Goal: Task Accomplishment & Management: Manage account settings

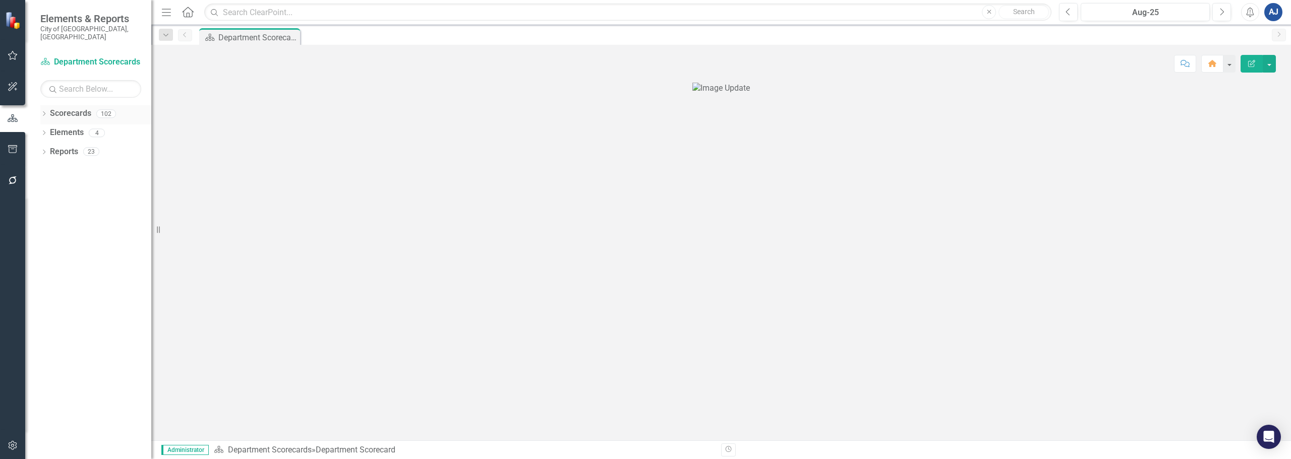
click at [45, 111] on icon at bounding box center [44, 113] width 3 height 5
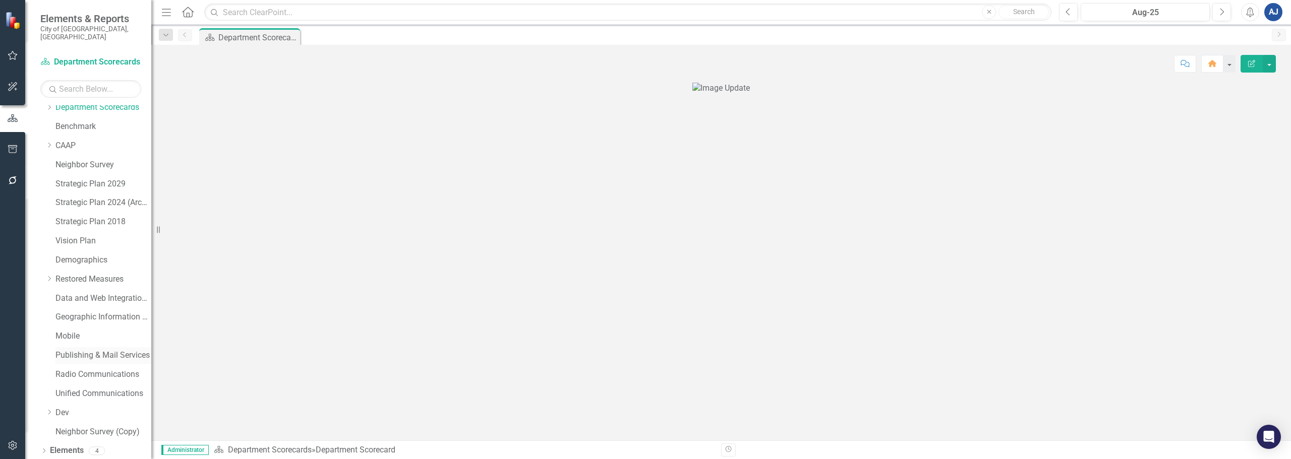
scroll to position [39, 0]
click at [12, 442] on icon "button" at bounding box center [13, 446] width 11 height 8
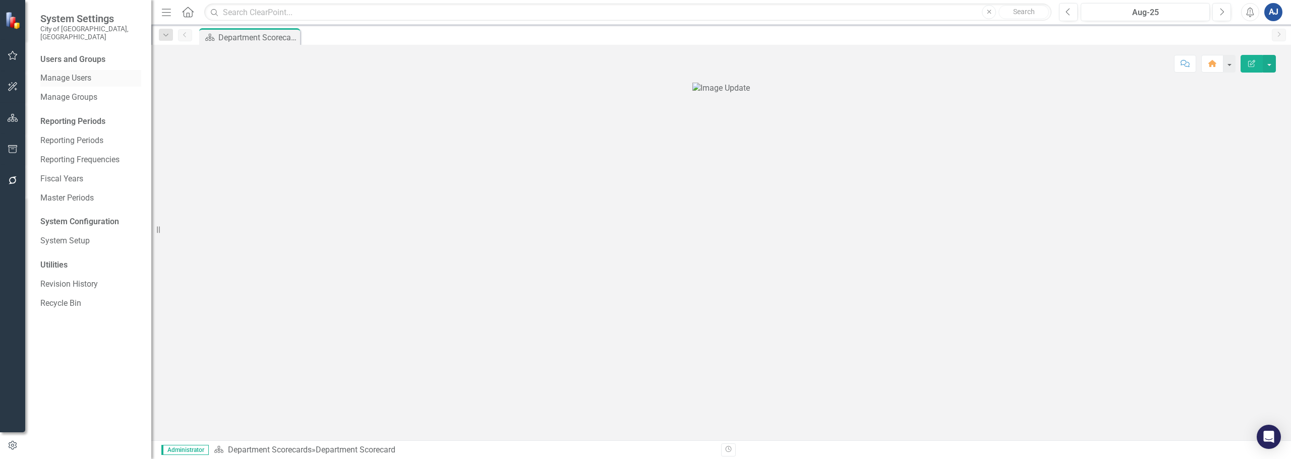
click at [104, 73] on link "Manage Users" at bounding box center [90, 79] width 101 height 12
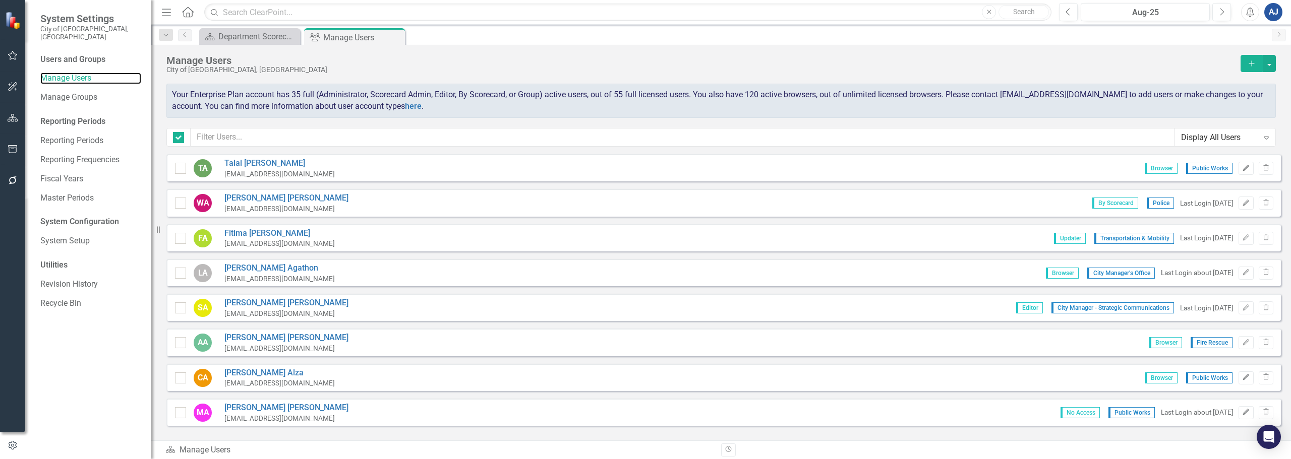
checkbox input "false"
click at [386, 132] on input "text" at bounding box center [683, 137] width 984 height 19
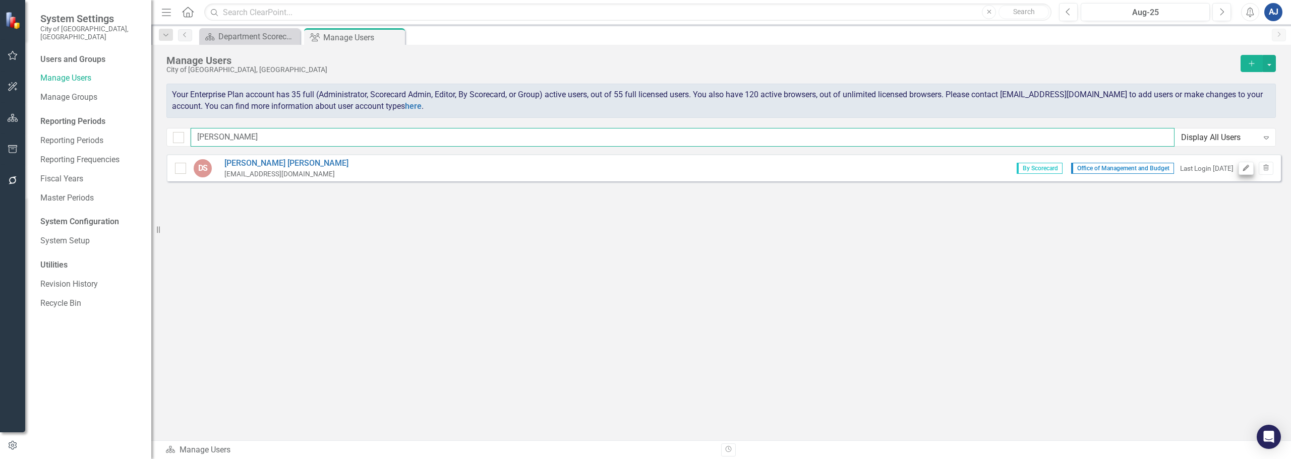
type input "[PERSON_NAME]"
click at [1243, 163] on button "Edit" at bounding box center [1245, 168] width 15 height 13
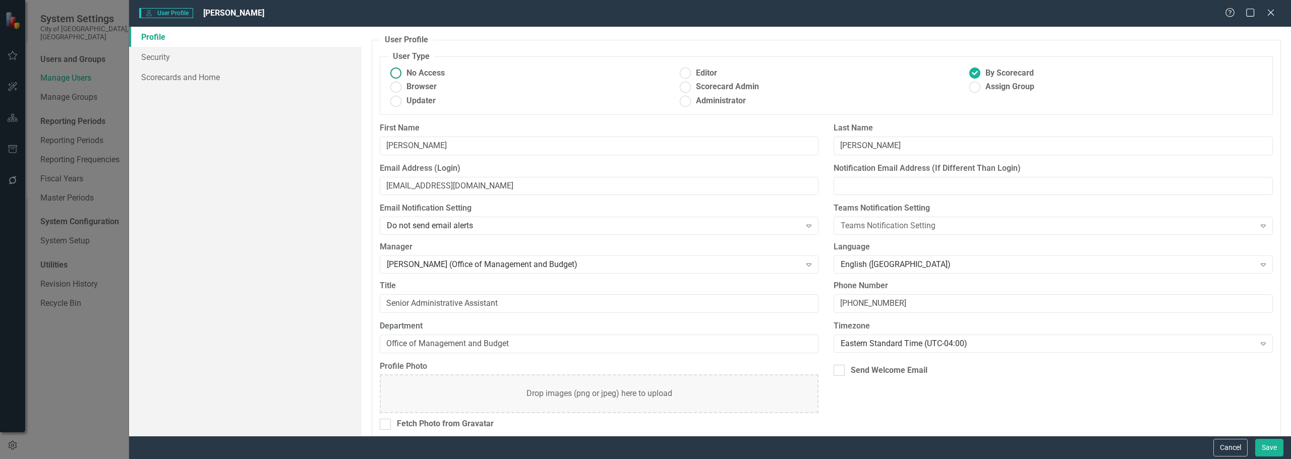
click at [395, 78] on ins at bounding box center [396, 74] width 16 height 16
click at [395, 78] on input "No Access" at bounding box center [396, 74] width 16 height 16
radio input "true"
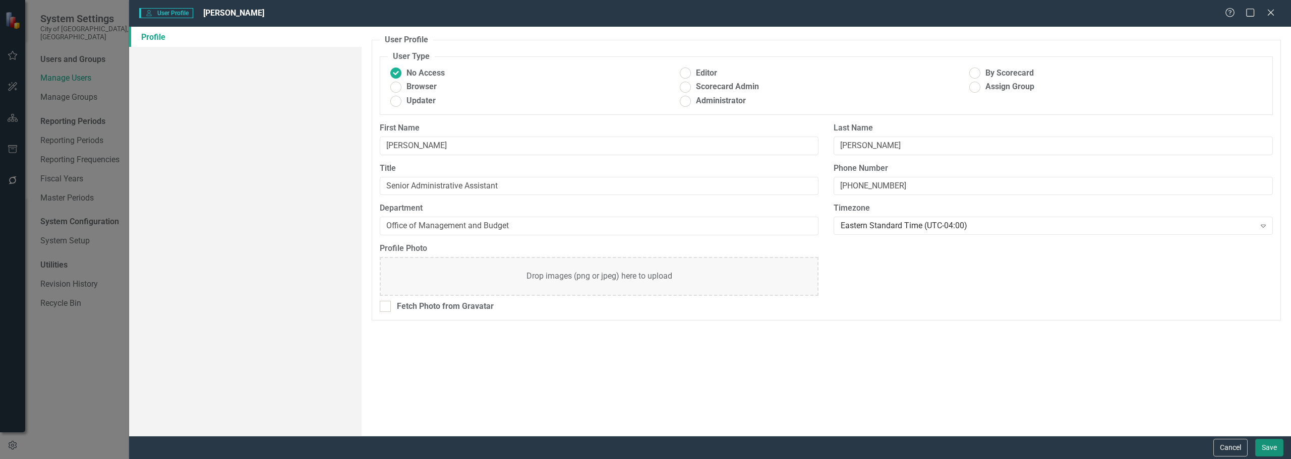
click at [1281, 448] on button "Save" at bounding box center [1269, 448] width 28 height 18
